Goal: Task Accomplishment & Management: Manage account settings

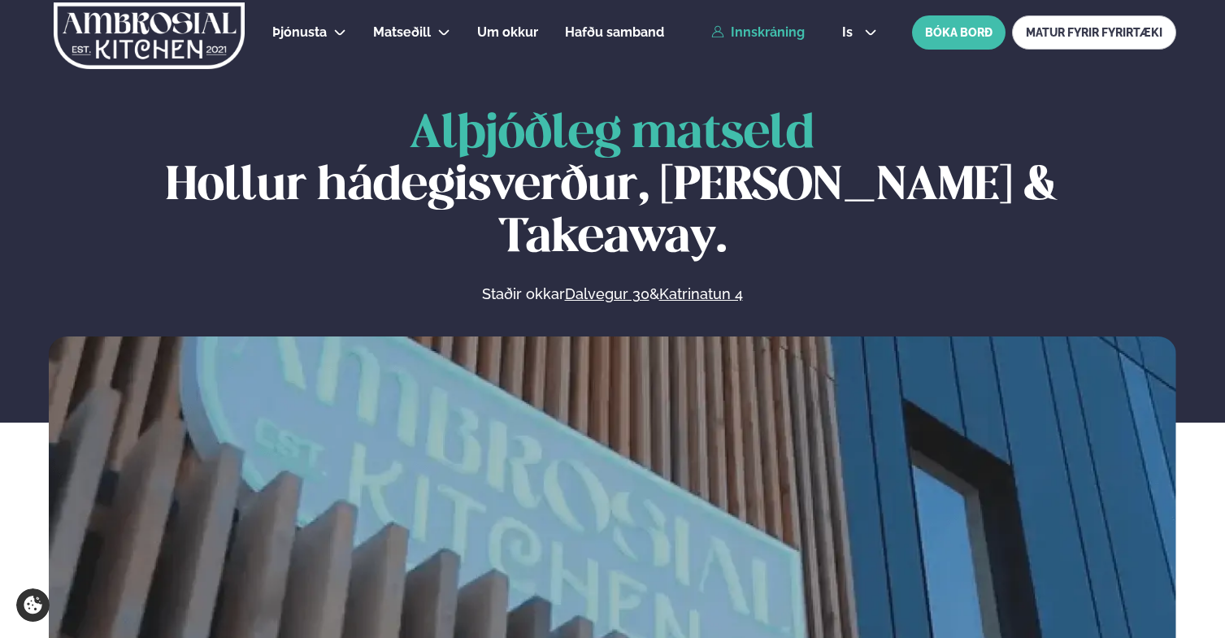
click at [759, 26] on link "Innskráning" at bounding box center [757, 32] width 93 height 15
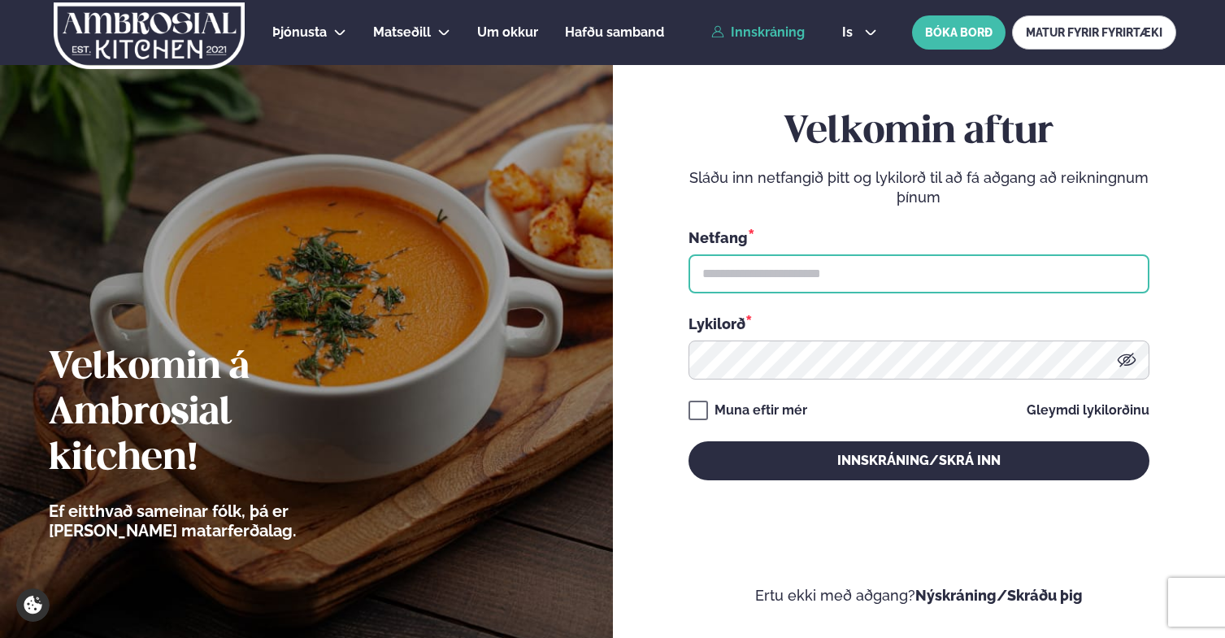
click at [973, 277] on input "text" at bounding box center [918, 273] width 461 height 39
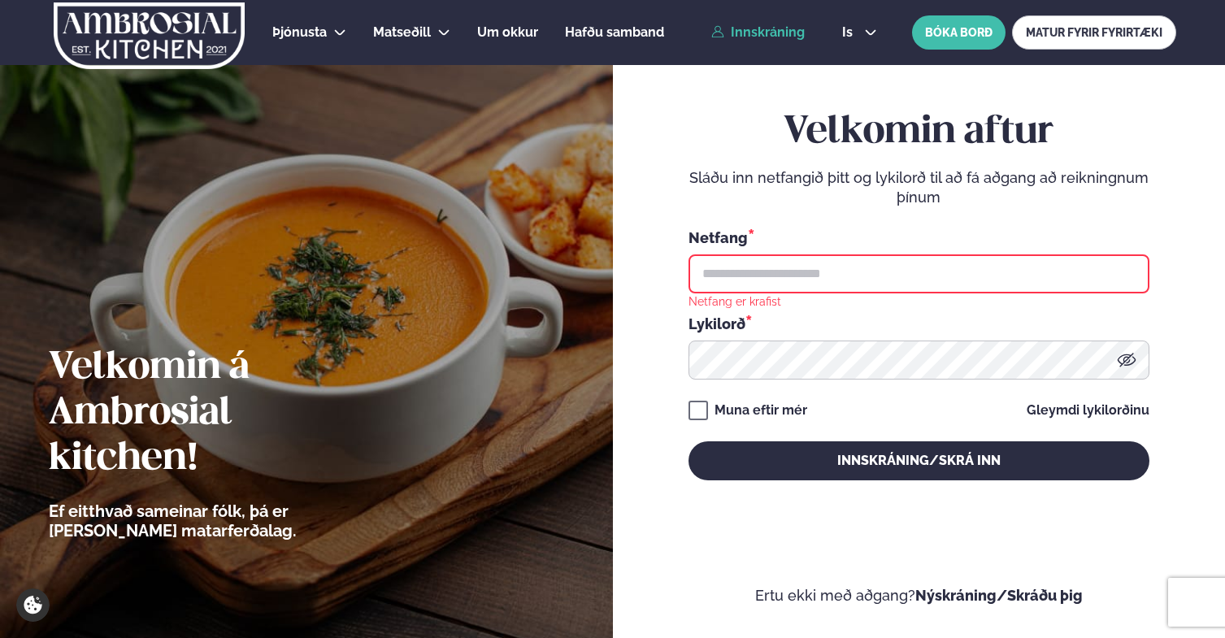
click at [667, 319] on form "Velkomin aftur Sláðu inn netfangið þitt og lykilorð til að fá aðgang að reiknin…" at bounding box center [919, 311] width 515 height 588
click at [827, 274] on input "text" at bounding box center [918, 273] width 461 height 39
type input "**********"
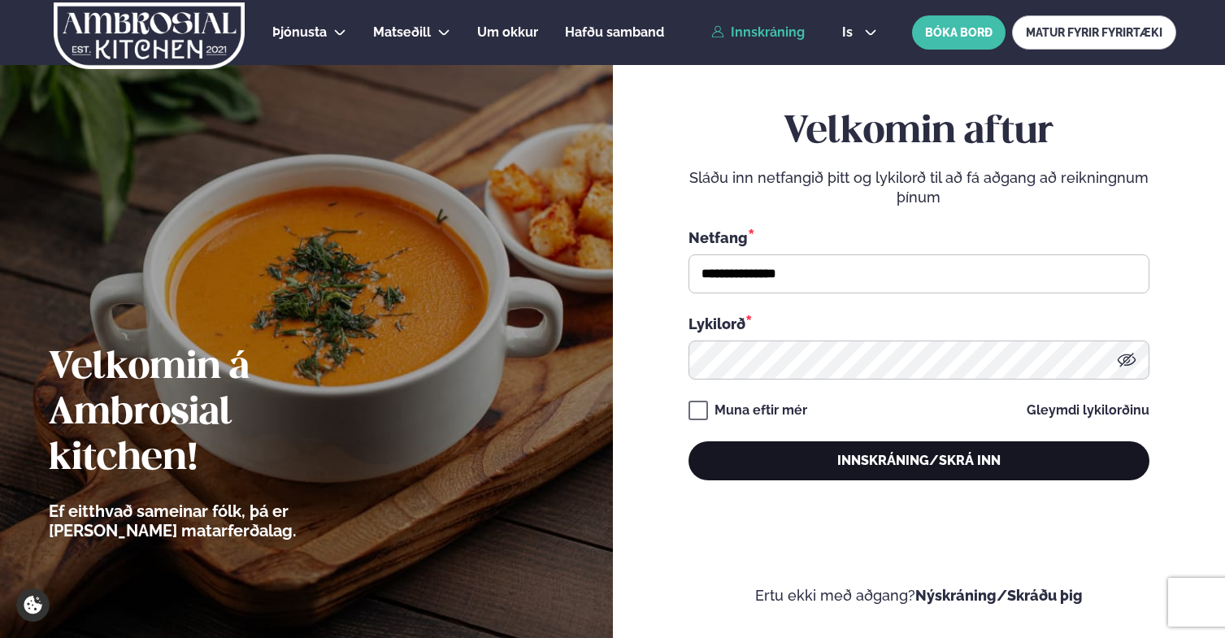
click at [759, 472] on button "Innskráning/Skrá inn" at bounding box center [918, 460] width 461 height 39
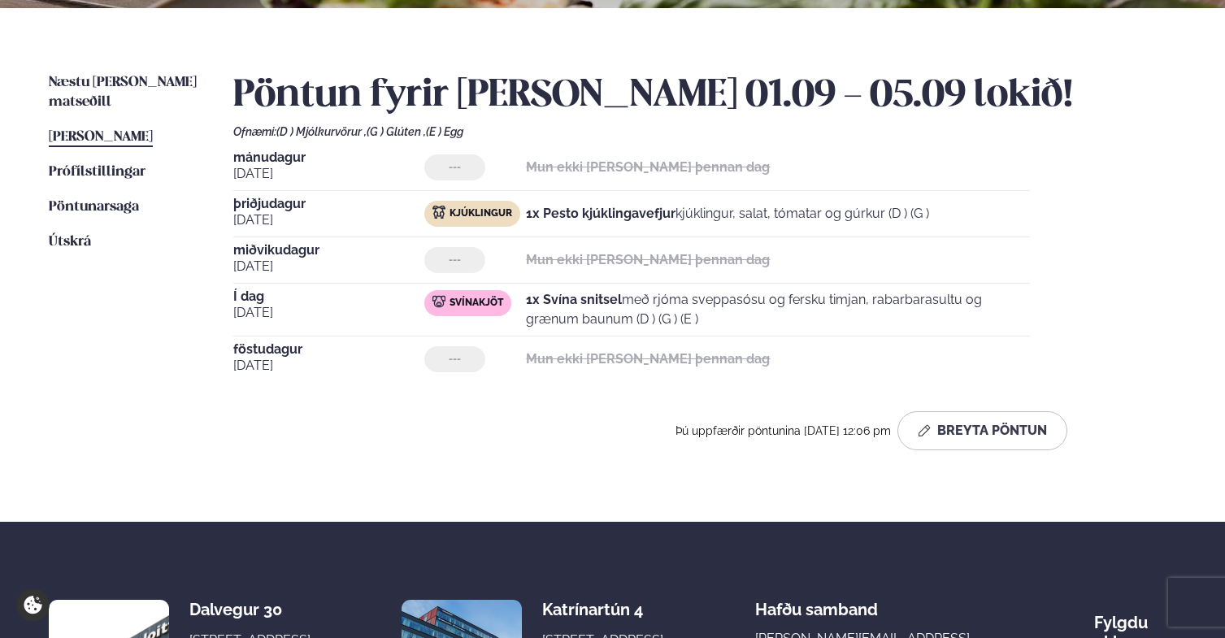
scroll to position [416, 0]
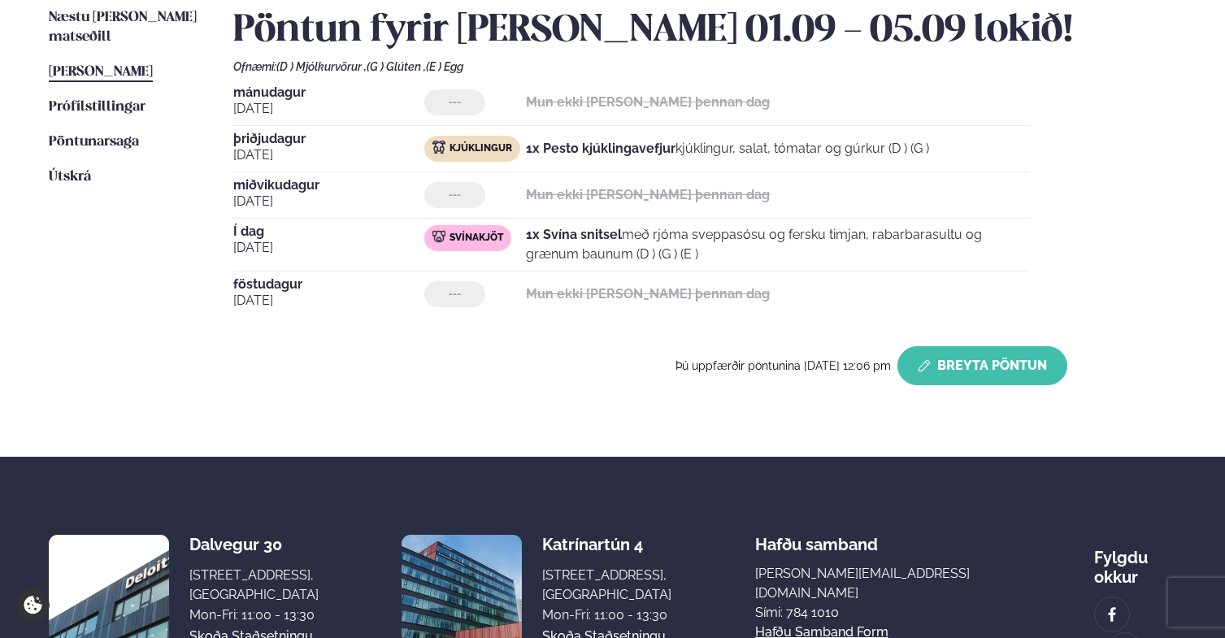
click at [958, 356] on button "Breyta Pöntun" at bounding box center [982, 365] width 170 height 39
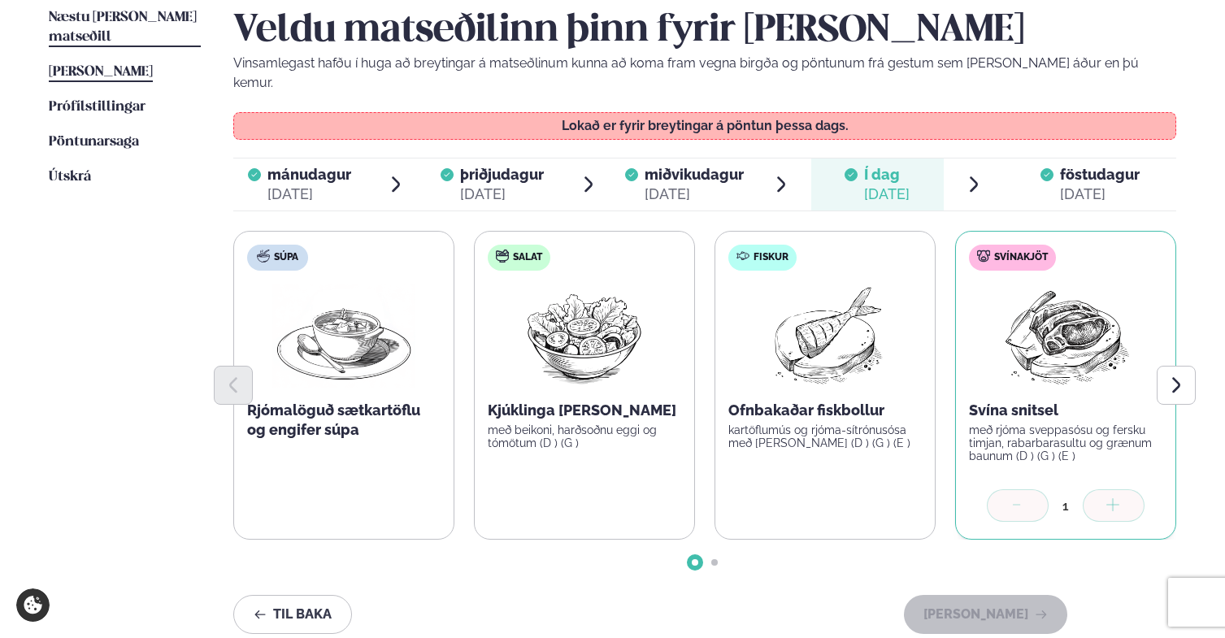
click at [93, 24] on link "Næstu [PERSON_NAME] matseðill Næsta vika" at bounding box center [125, 27] width 152 height 39
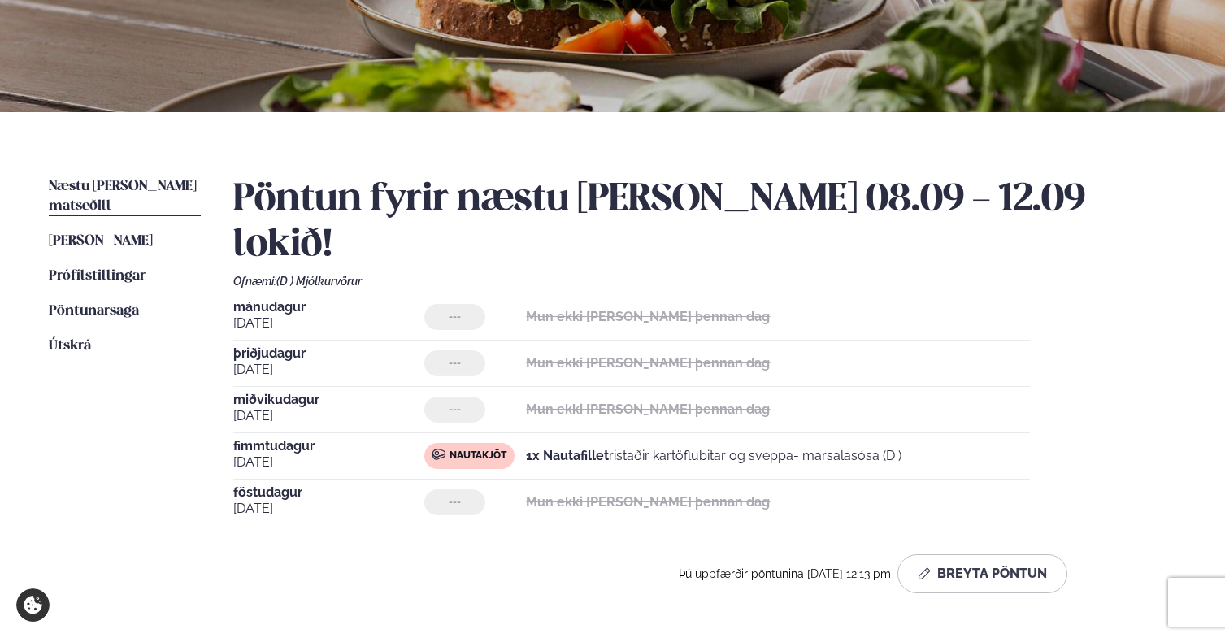
scroll to position [271, 0]
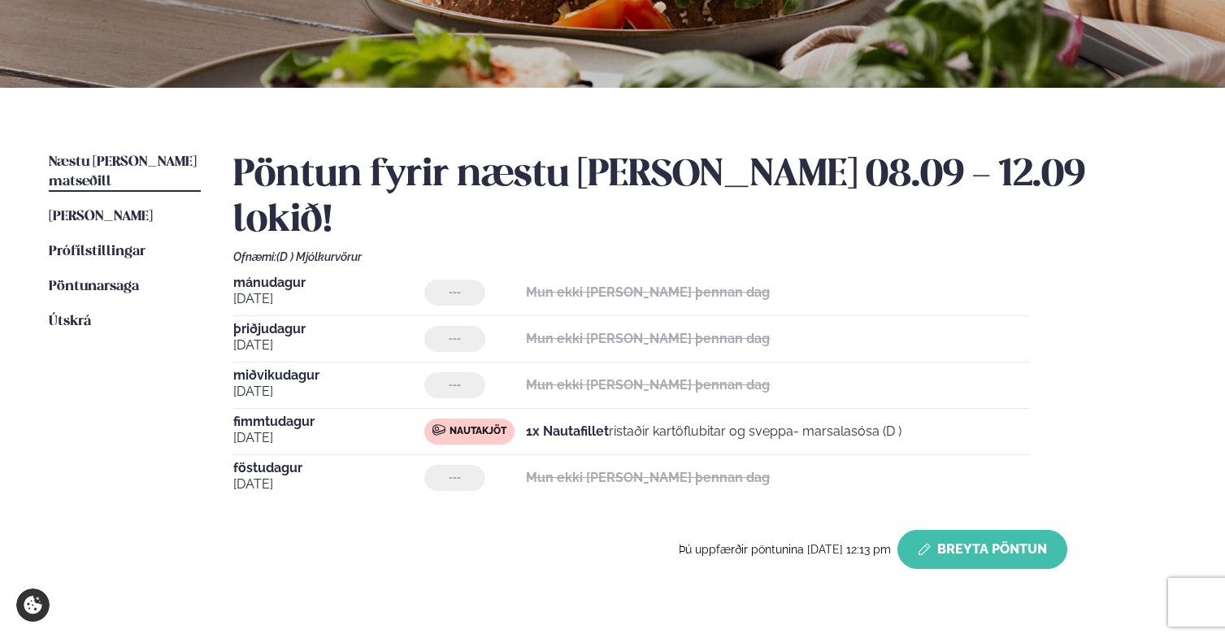
click at [975, 530] on button "Breyta Pöntun" at bounding box center [982, 549] width 170 height 39
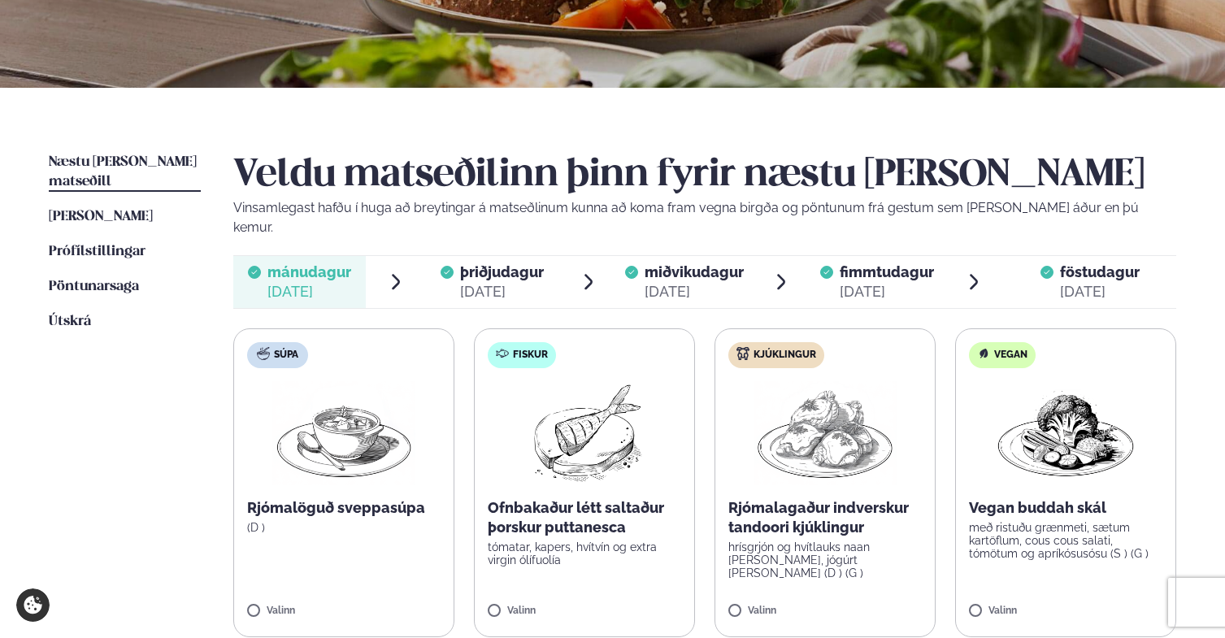
click at [704, 263] on span "miðvikudagur" at bounding box center [694, 271] width 99 height 17
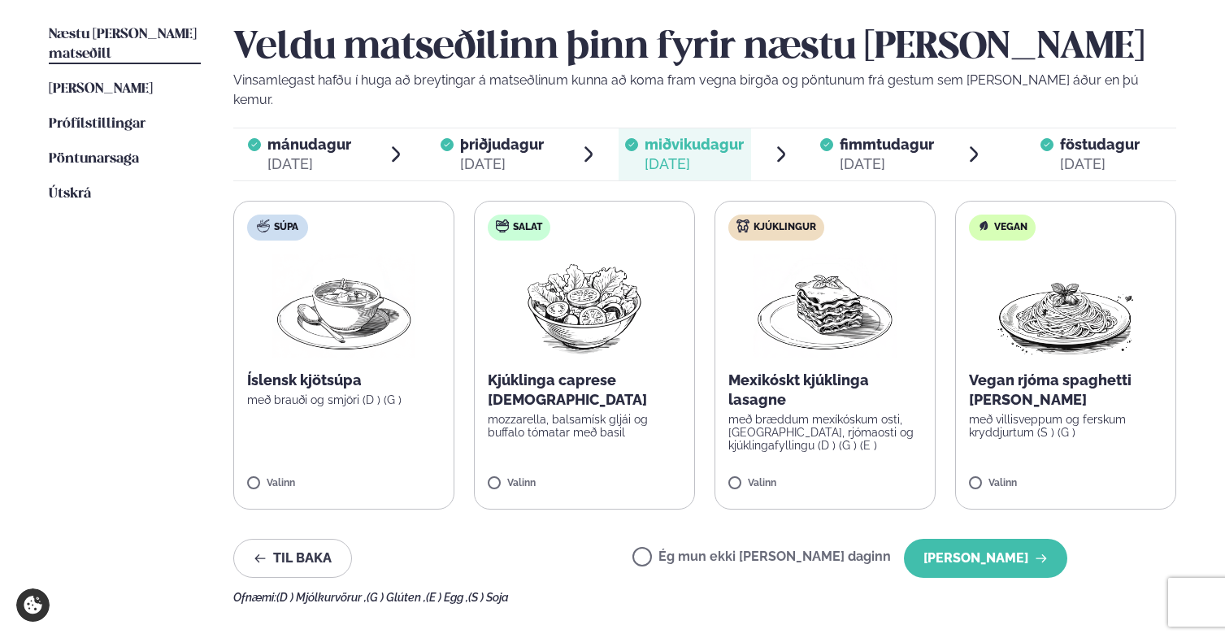
scroll to position [401, 0]
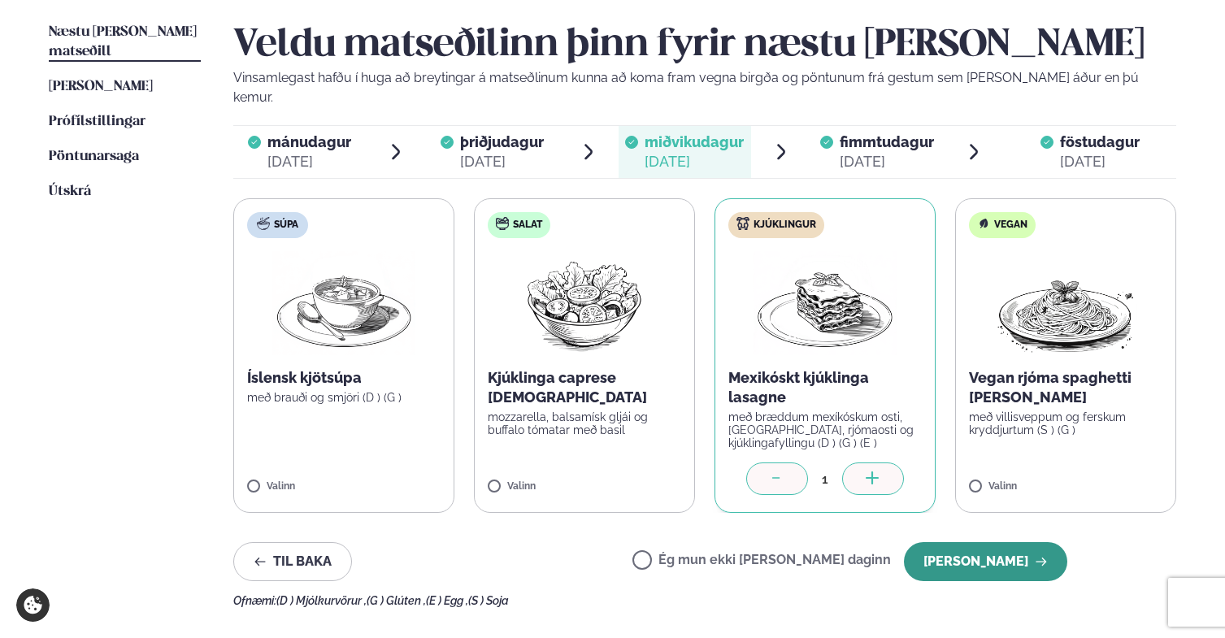
click at [1020, 542] on button "[PERSON_NAME]" at bounding box center [985, 561] width 163 height 39
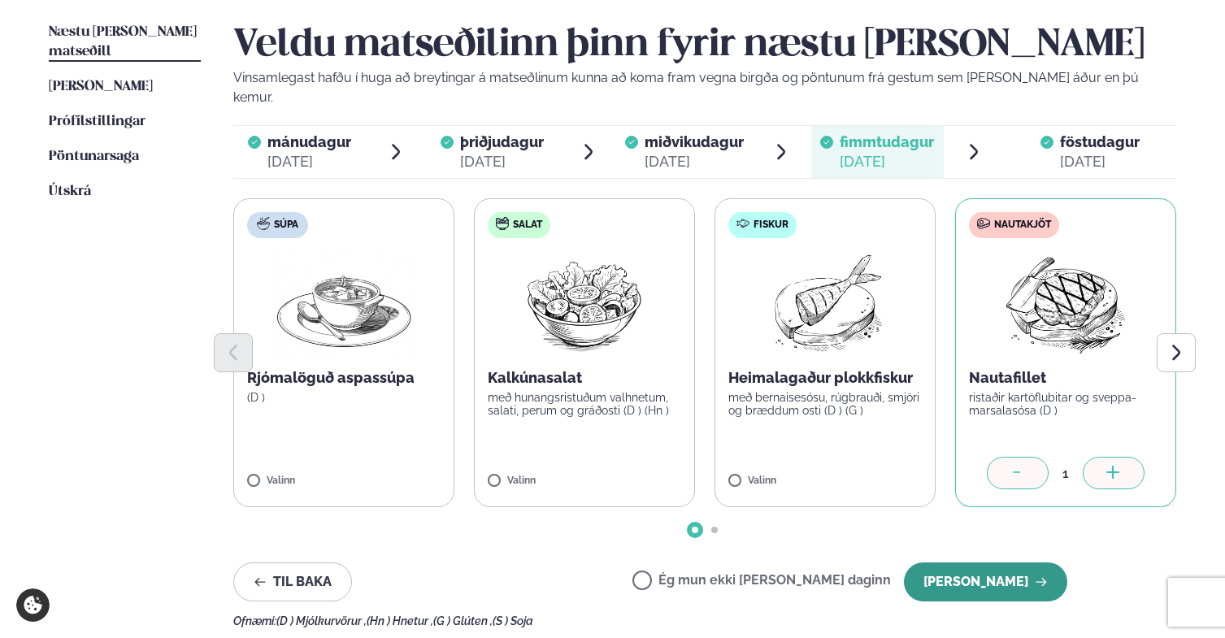
click at [974, 562] on button "[PERSON_NAME]" at bounding box center [985, 581] width 163 height 39
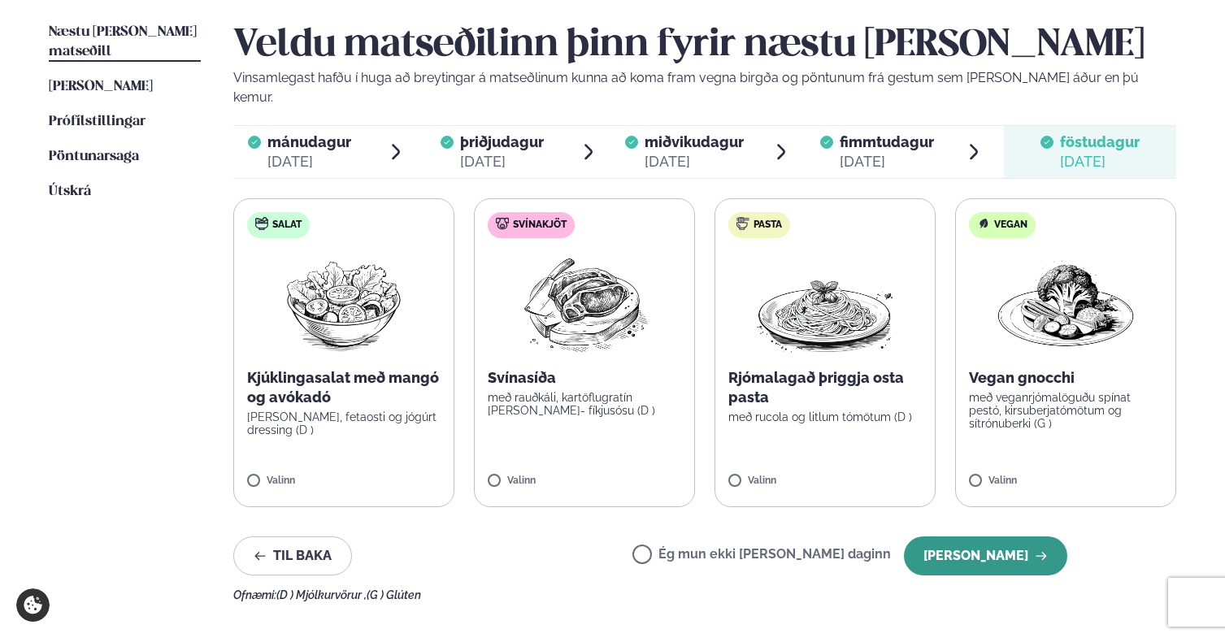
click at [979, 536] on button "[PERSON_NAME]" at bounding box center [985, 555] width 163 height 39
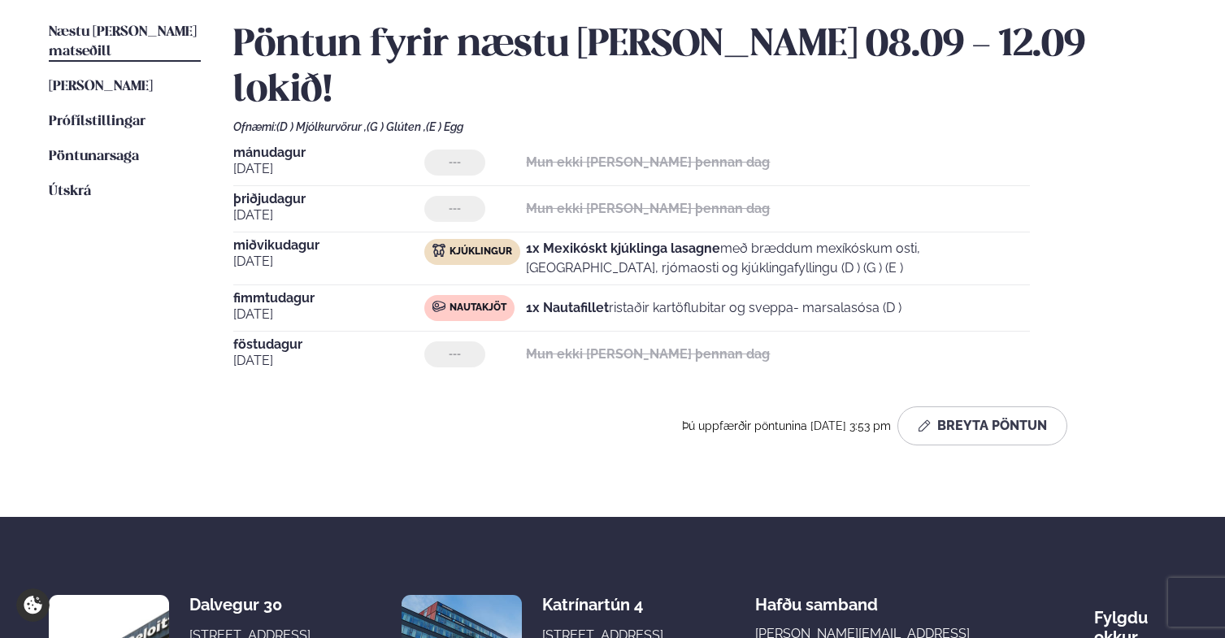
click at [731, 343] on div "Pöntun fyrir næstu [PERSON_NAME] 08.09 - 12.09 lokið! Ofnæmi: (D ) Mjólkurvörur…" at bounding box center [704, 234] width 943 height 423
